Goal: Browse casually

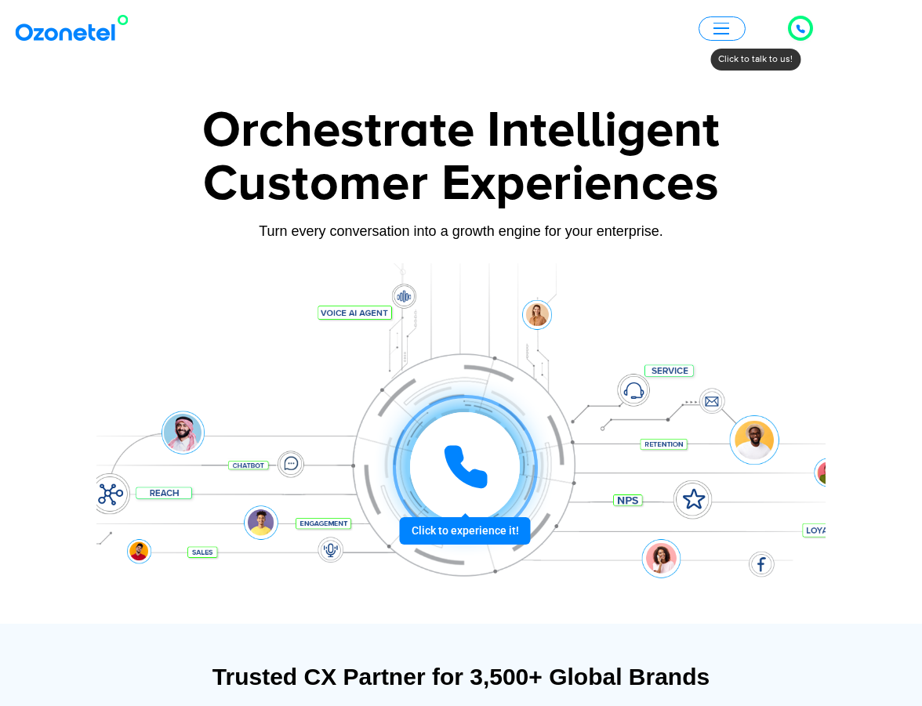
click at [480, 456] on icon at bounding box center [465, 467] width 47 height 47
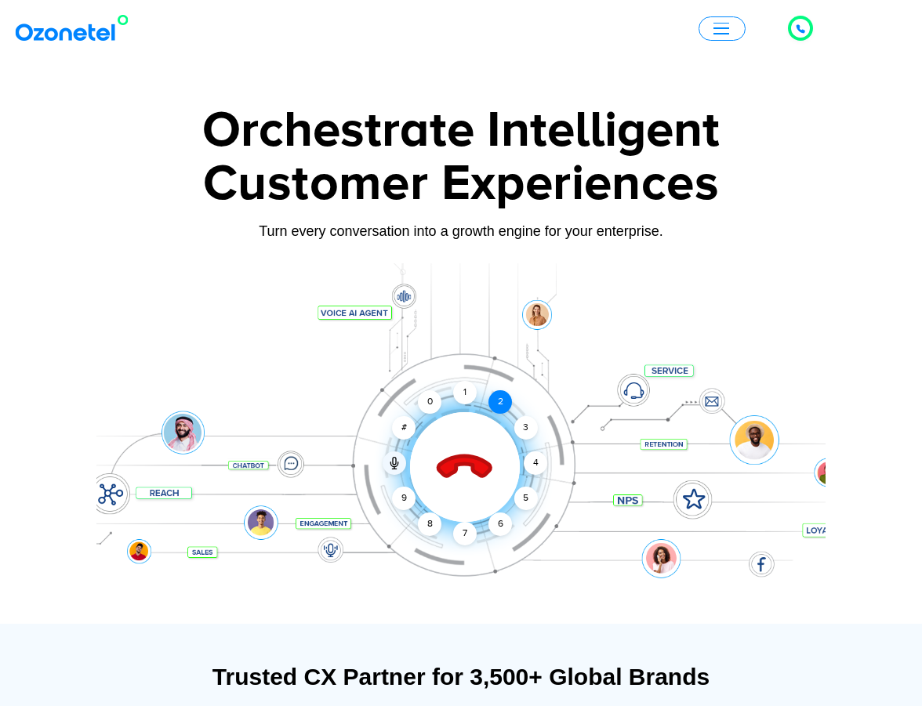
click at [489, 403] on div "2" at bounding box center [500, 402] width 24 height 24
click at [467, 400] on div "1" at bounding box center [465, 393] width 24 height 24
click at [722, 31] on span "button" at bounding box center [721, 29] width 16 height 12
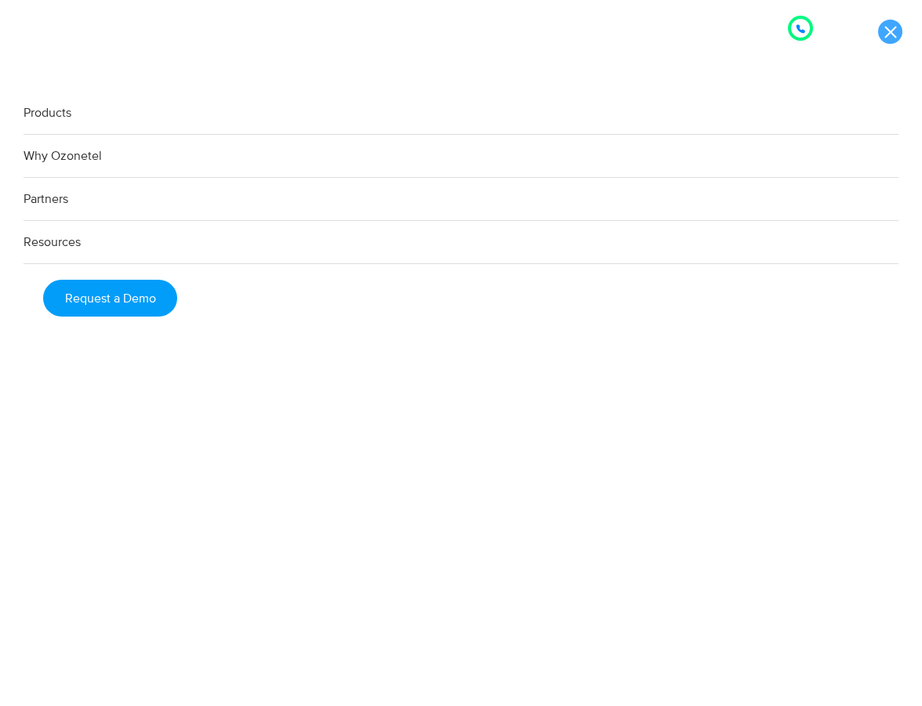
click at [888, 31] on link at bounding box center [890, 32] width 24 height 24
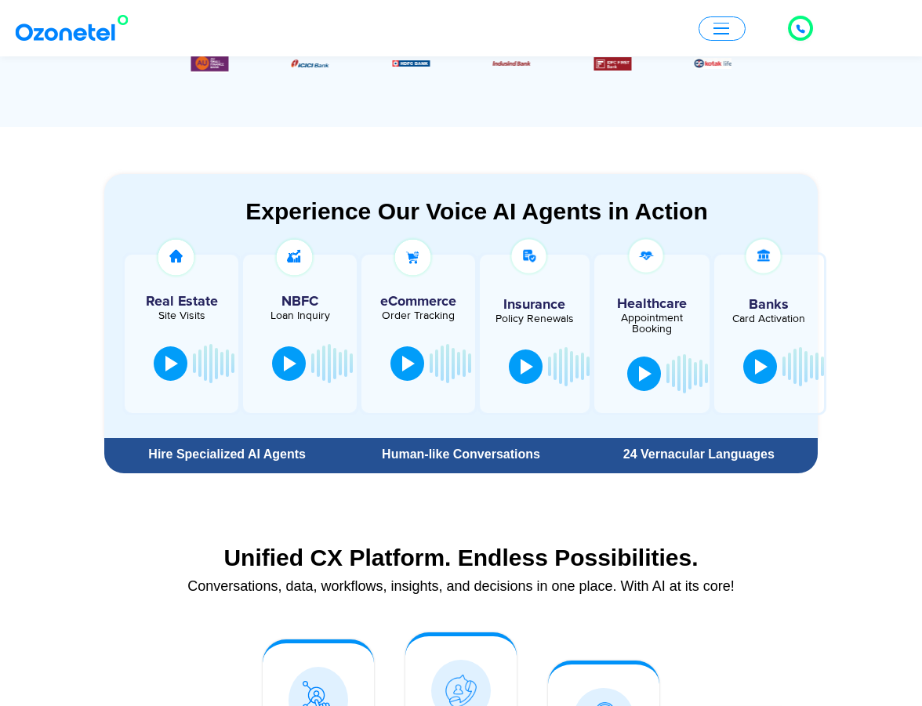
scroll to position [758, 0]
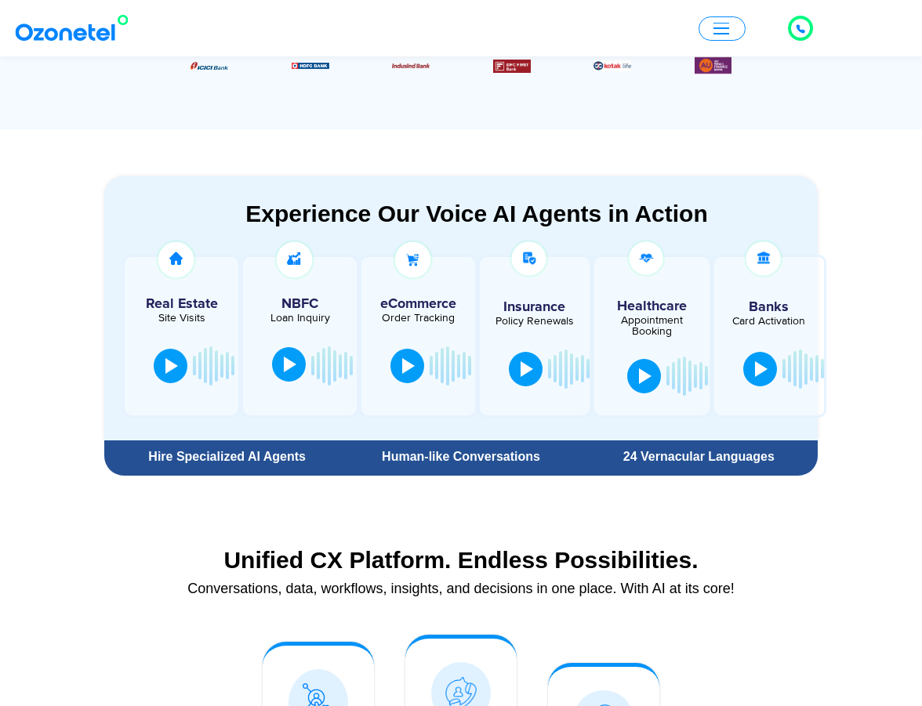
click at [297, 355] on button at bounding box center [289, 364] width 34 height 34
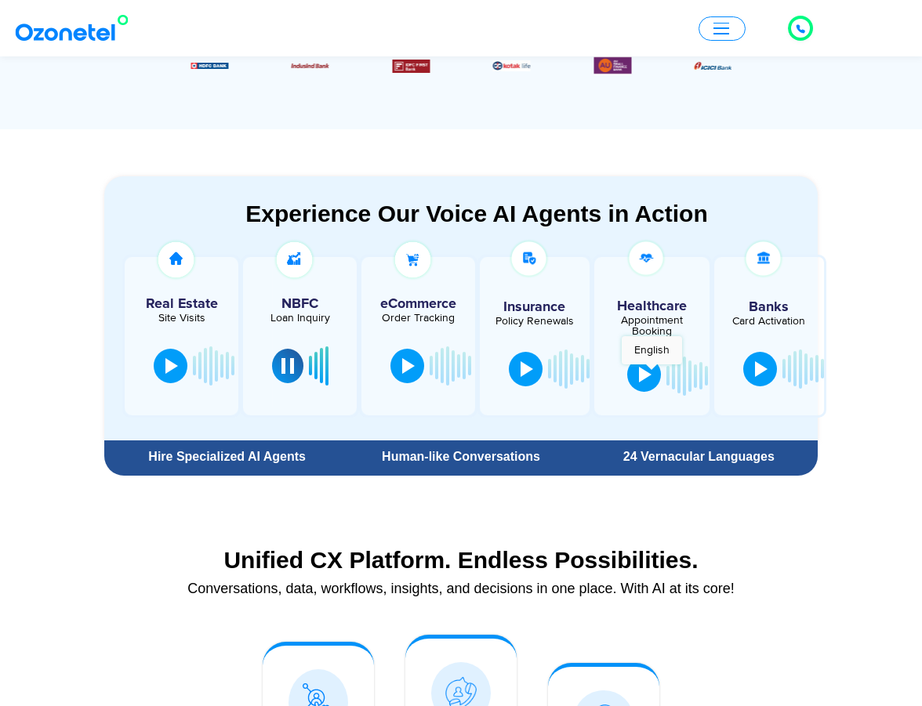
click at [651, 373] on button at bounding box center [644, 374] width 34 height 34
click at [639, 373] on div at bounding box center [645, 375] width 13 height 16
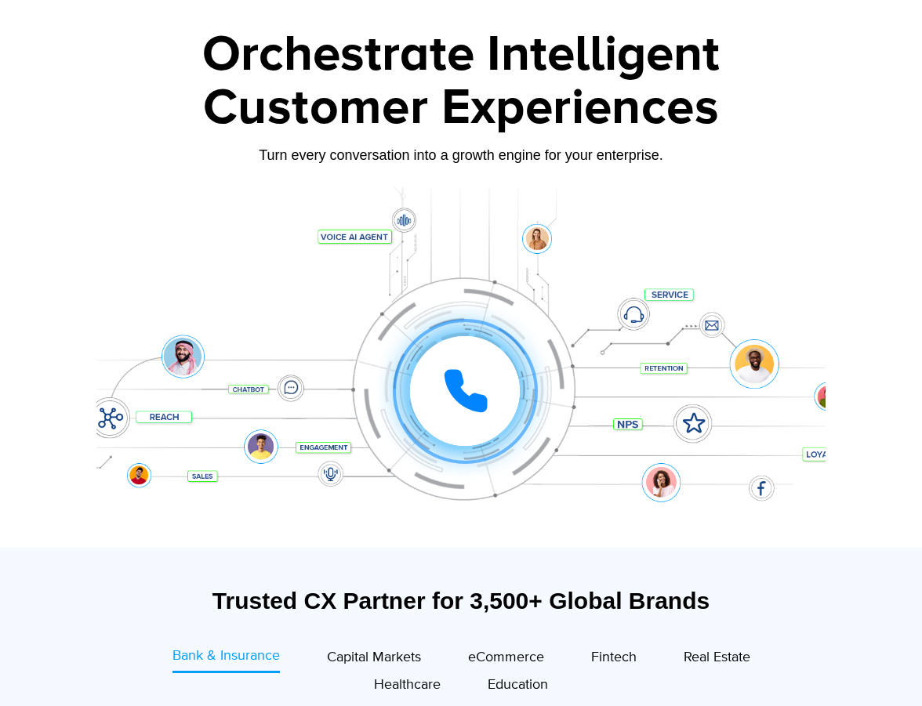
scroll to position [0, 0]
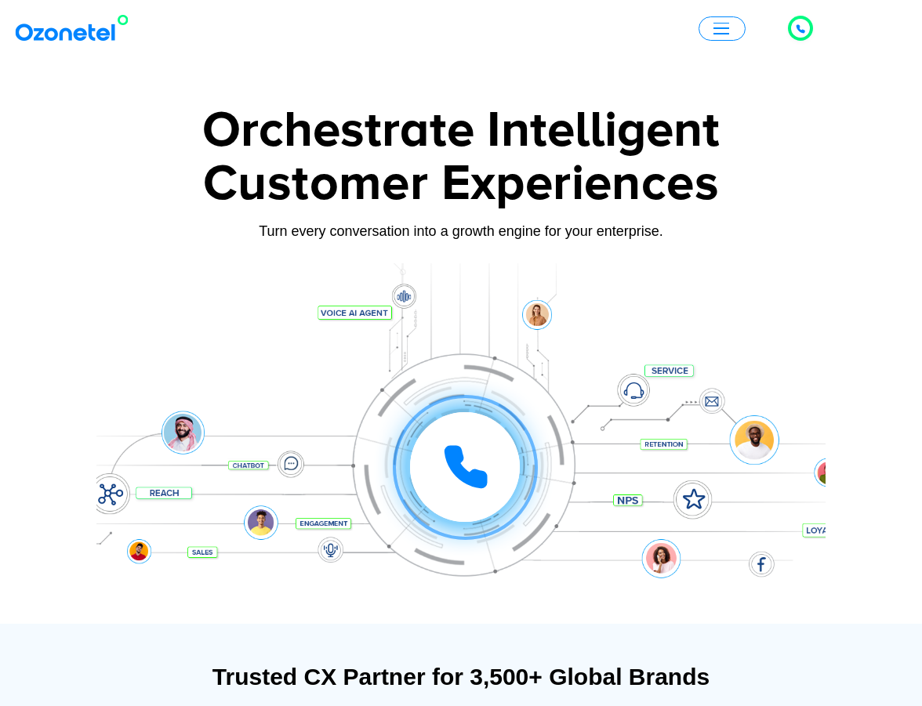
click at [719, 38] on button "button" at bounding box center [721, 28] width 47 height 24
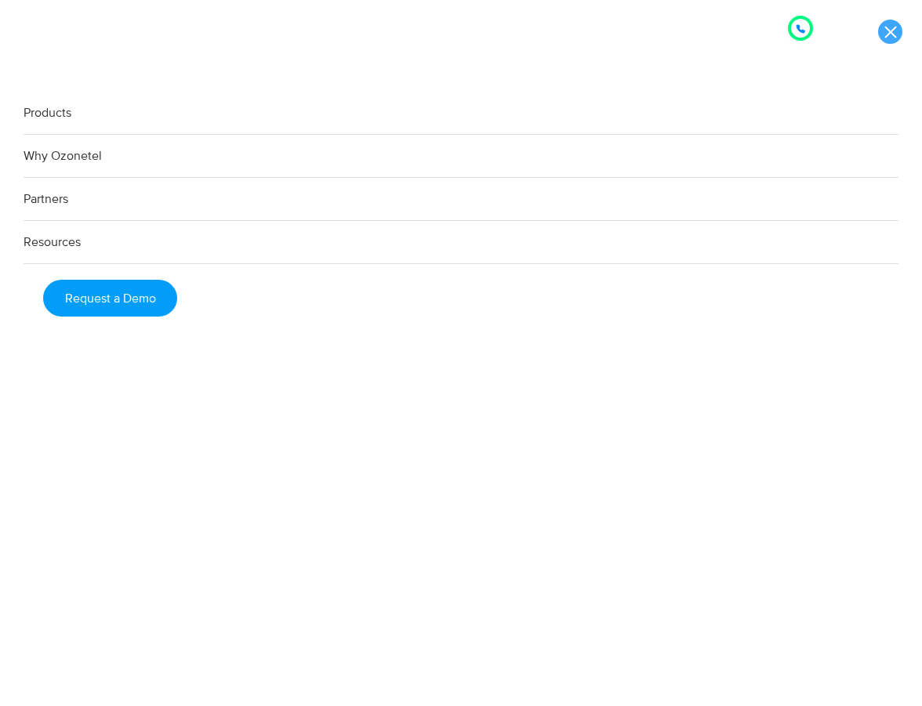
click at [880, 28] on link at bounding box center [890, 32] width 24 height 24
